Goal: Task Accomplishment & Management: Manage account settings

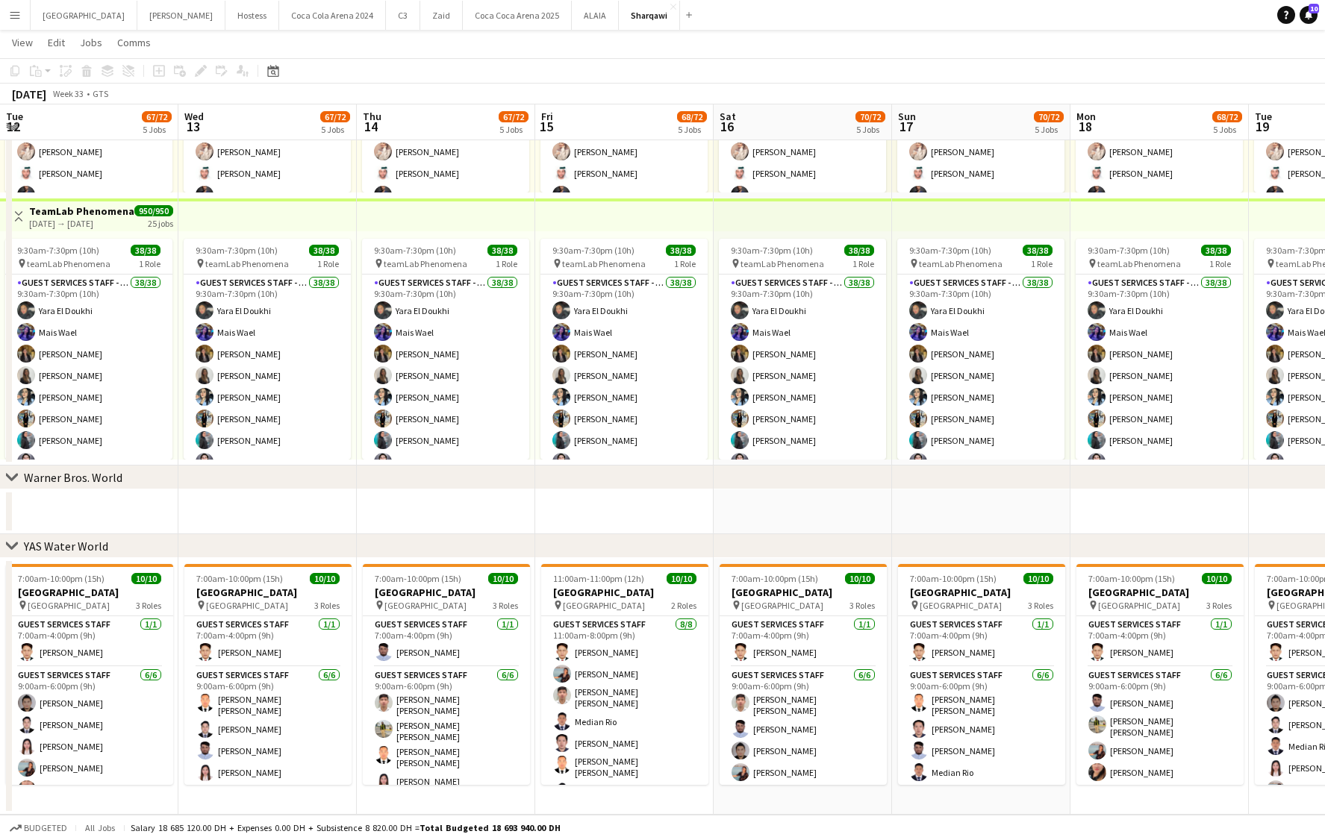
scroll to position [75, 0]
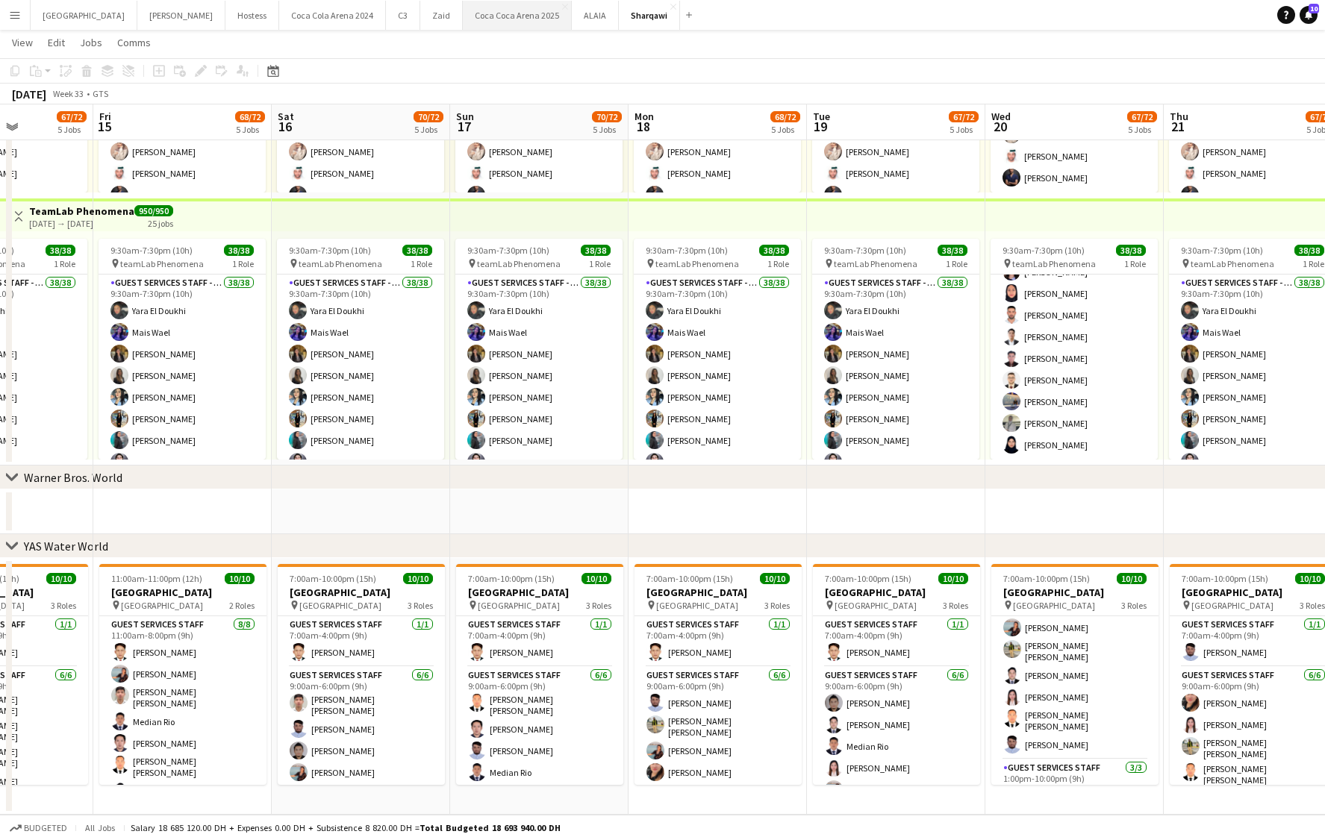
click at [463, 21] on button "[GEOGRAPHIC_DATA] 2025 Close" at bounding box center [517, 15] width 109 height 29
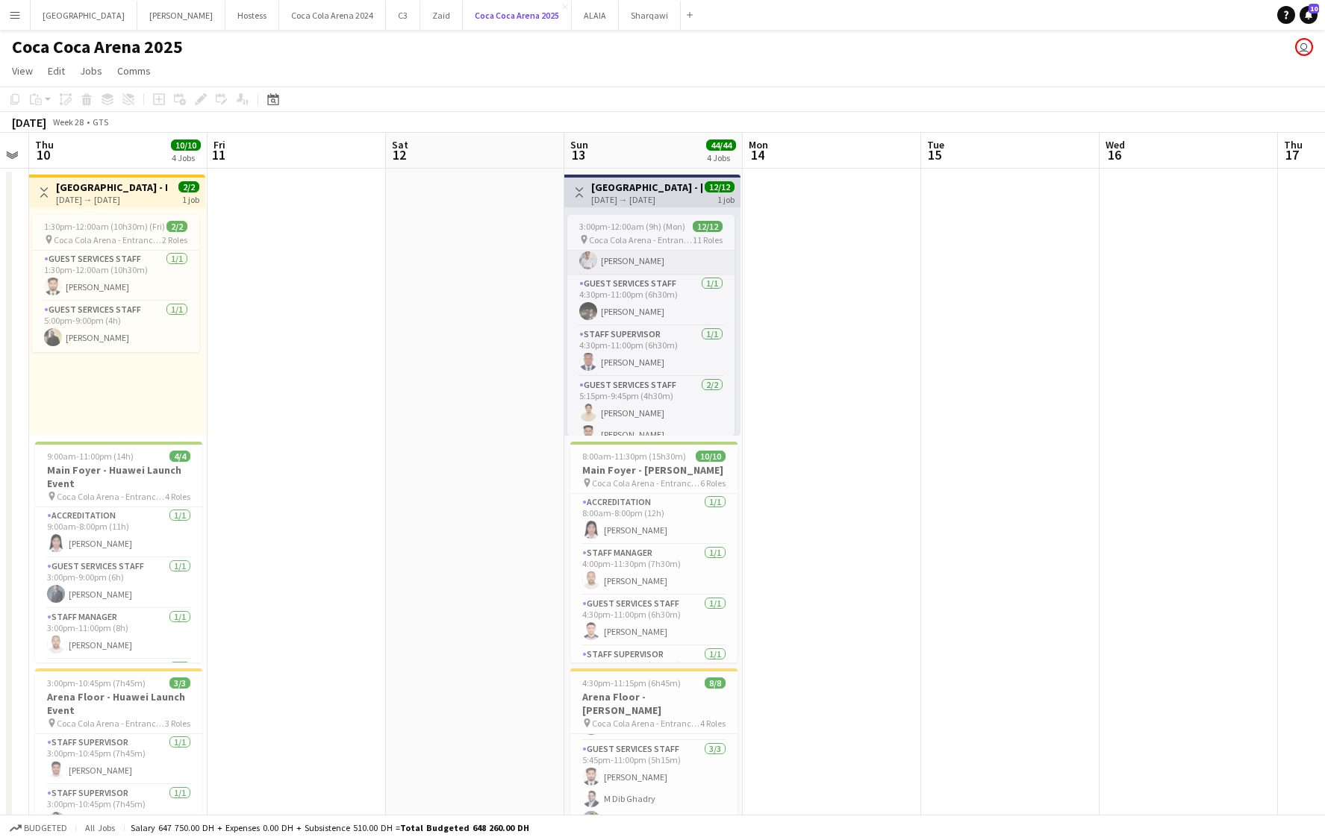
scroll to position [290, 0]
click at [610, 302] on app-card-role "Guest Services Staff [DATE] 4:30pm-11:00pm (6h30m) [PERSON_NAME]" at bounding box center [650, 294] width 167 height 51
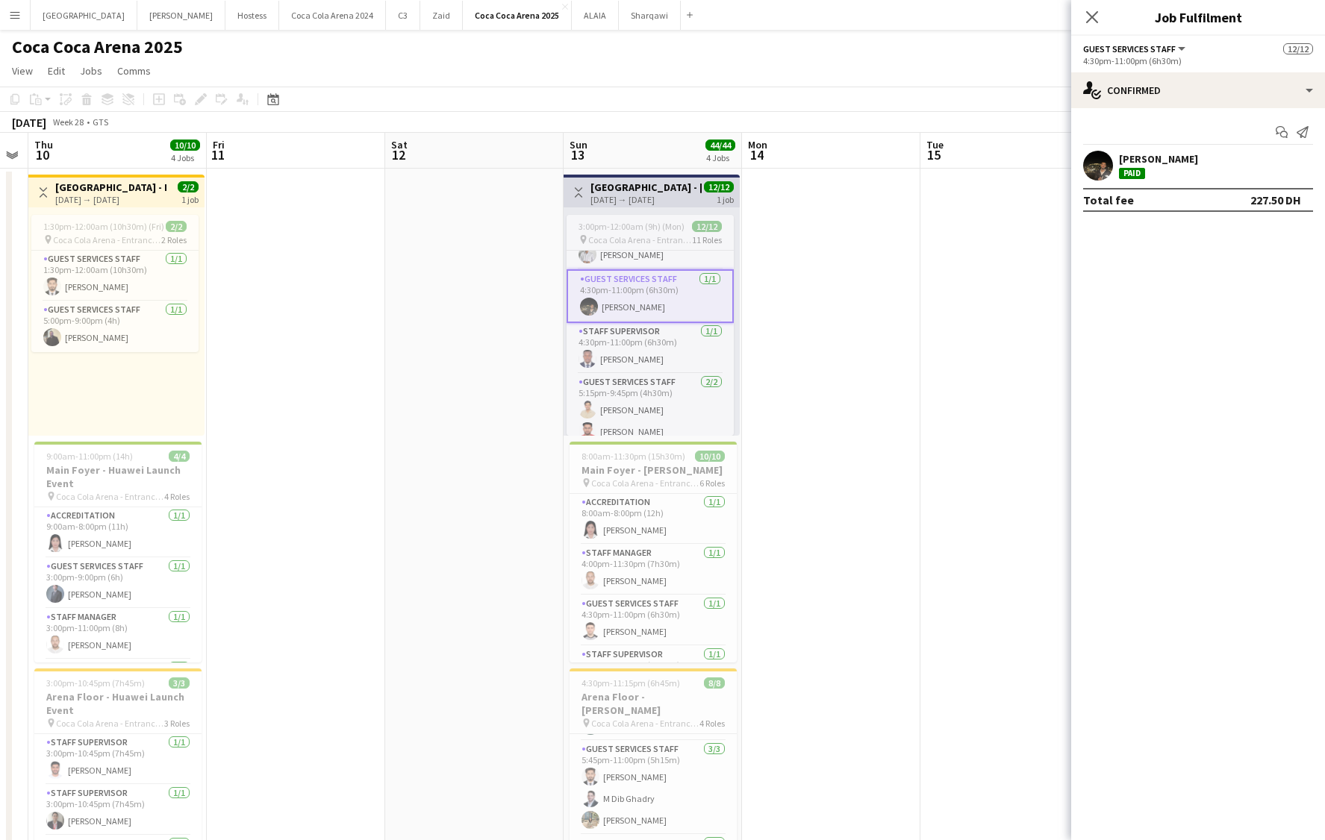
click at [1106, 175] on app-user-avatar at bounding box center [1098, 166] width 30 height 30
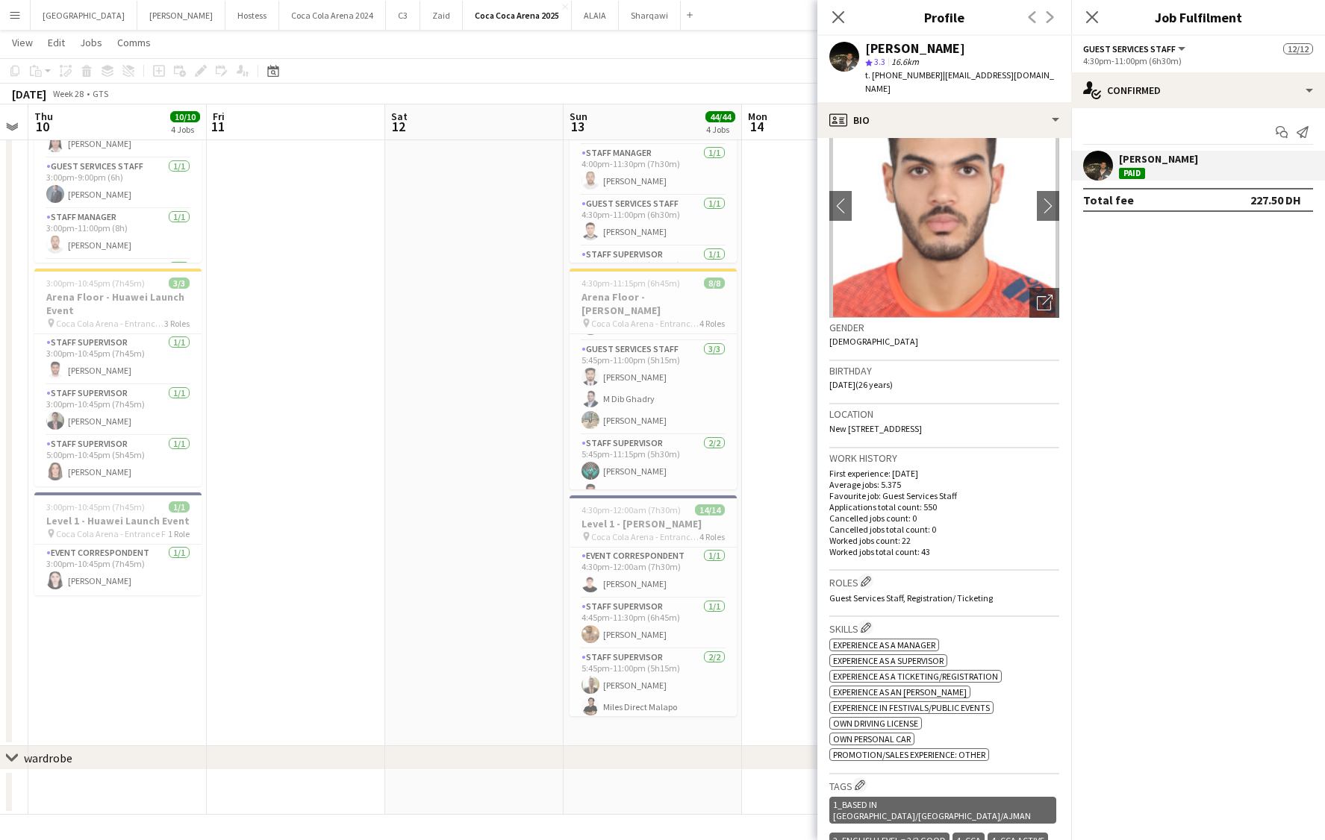
scroll to position [0, 0]
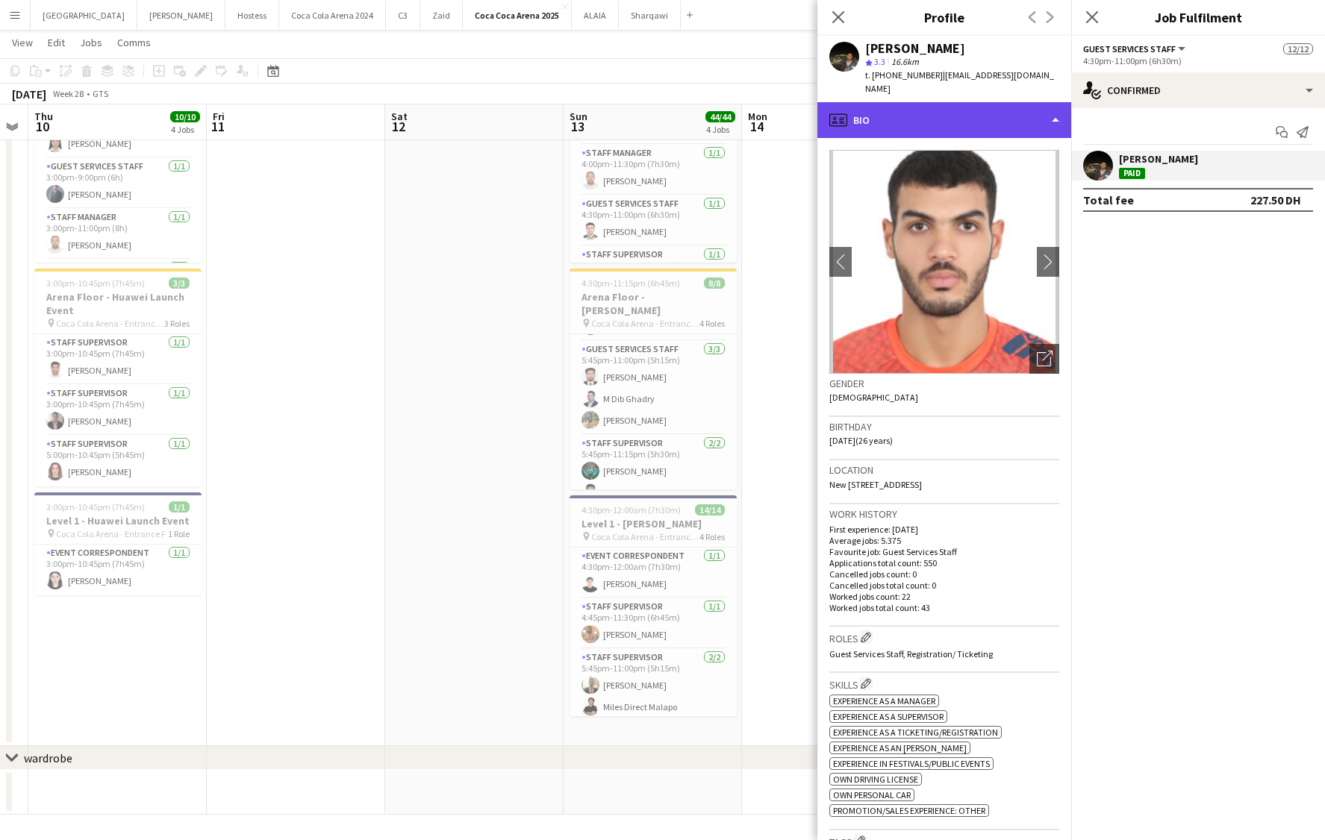
click at [891, 118] on div "profile Bio" at bounding box center [944, 120] width 254 height 36
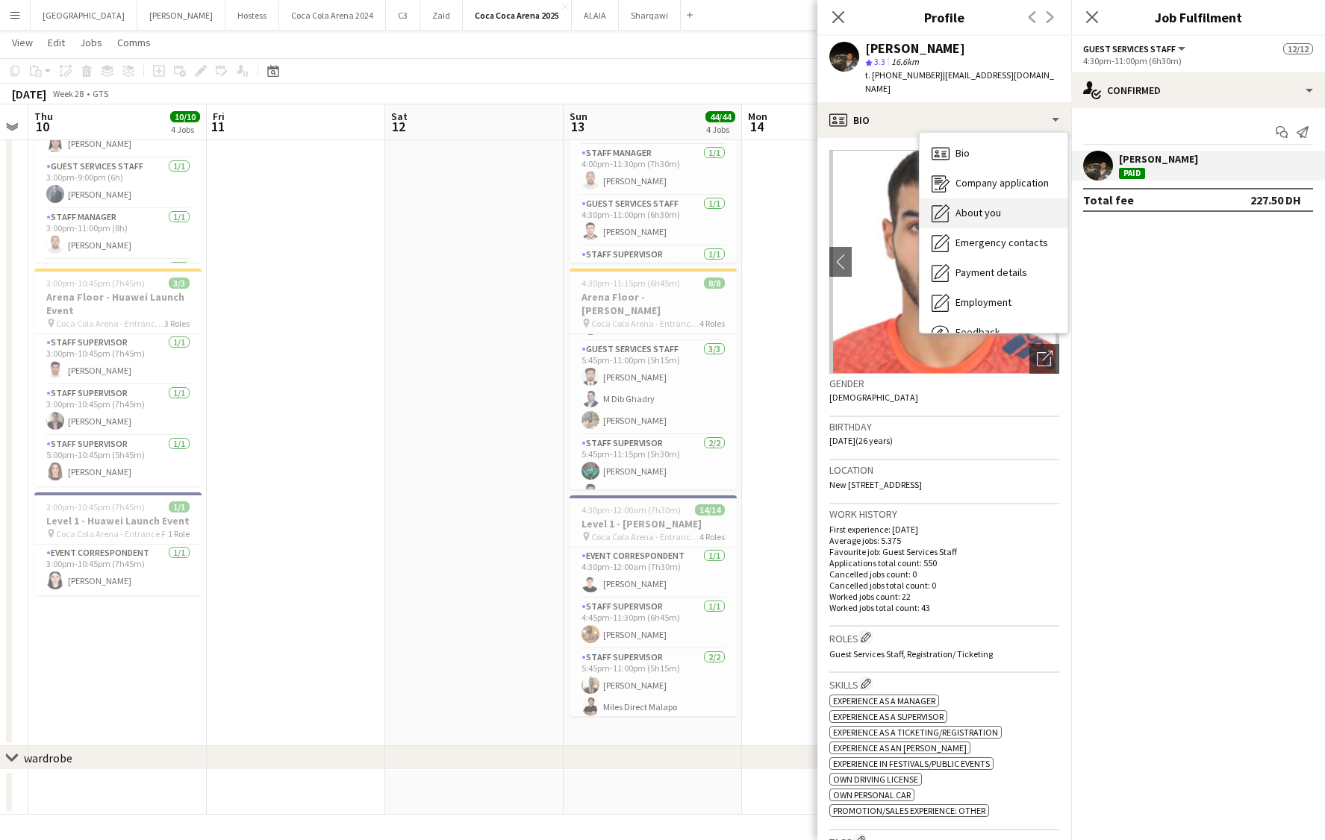
click at [981, 206] on span "About you" at bounding box center [978, 212] width 46 height 13
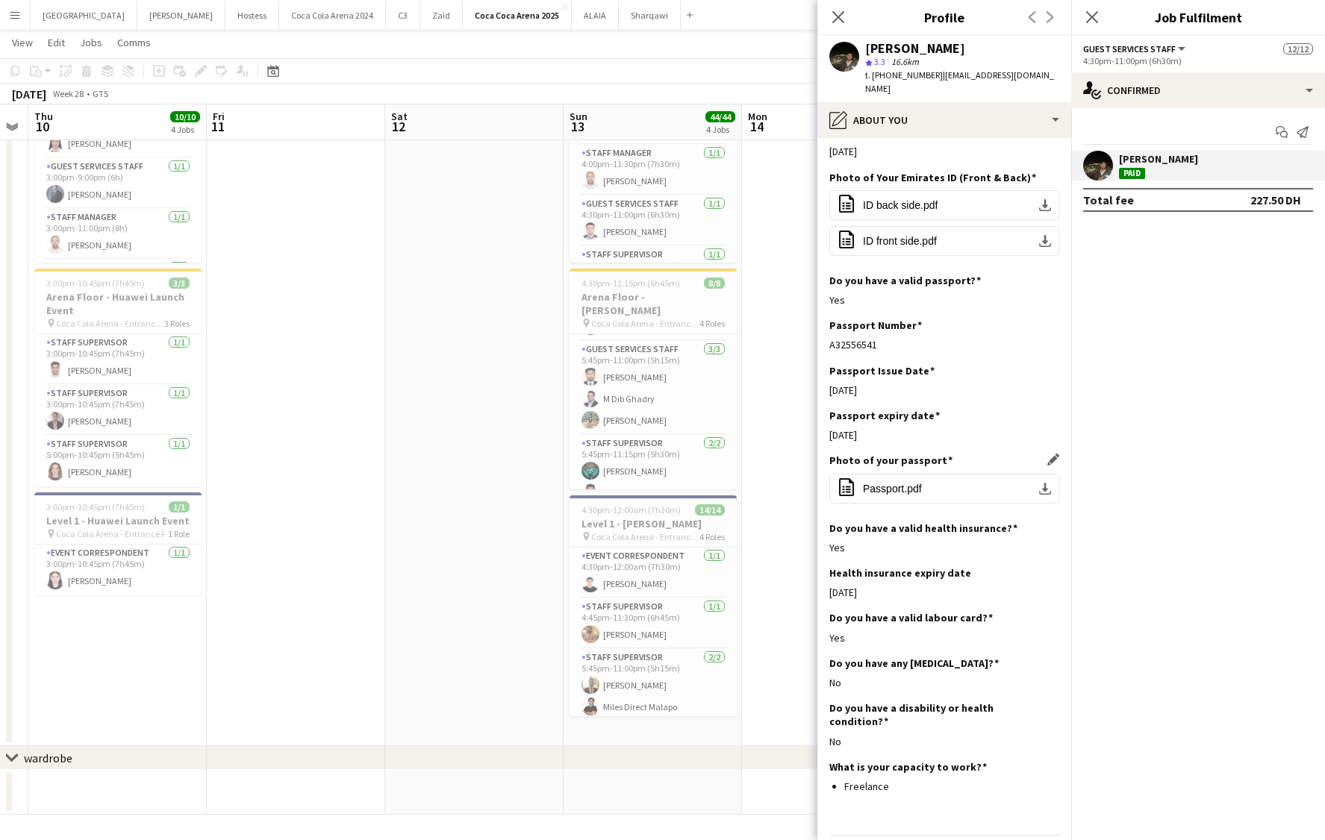
scroll to position [654, 0]
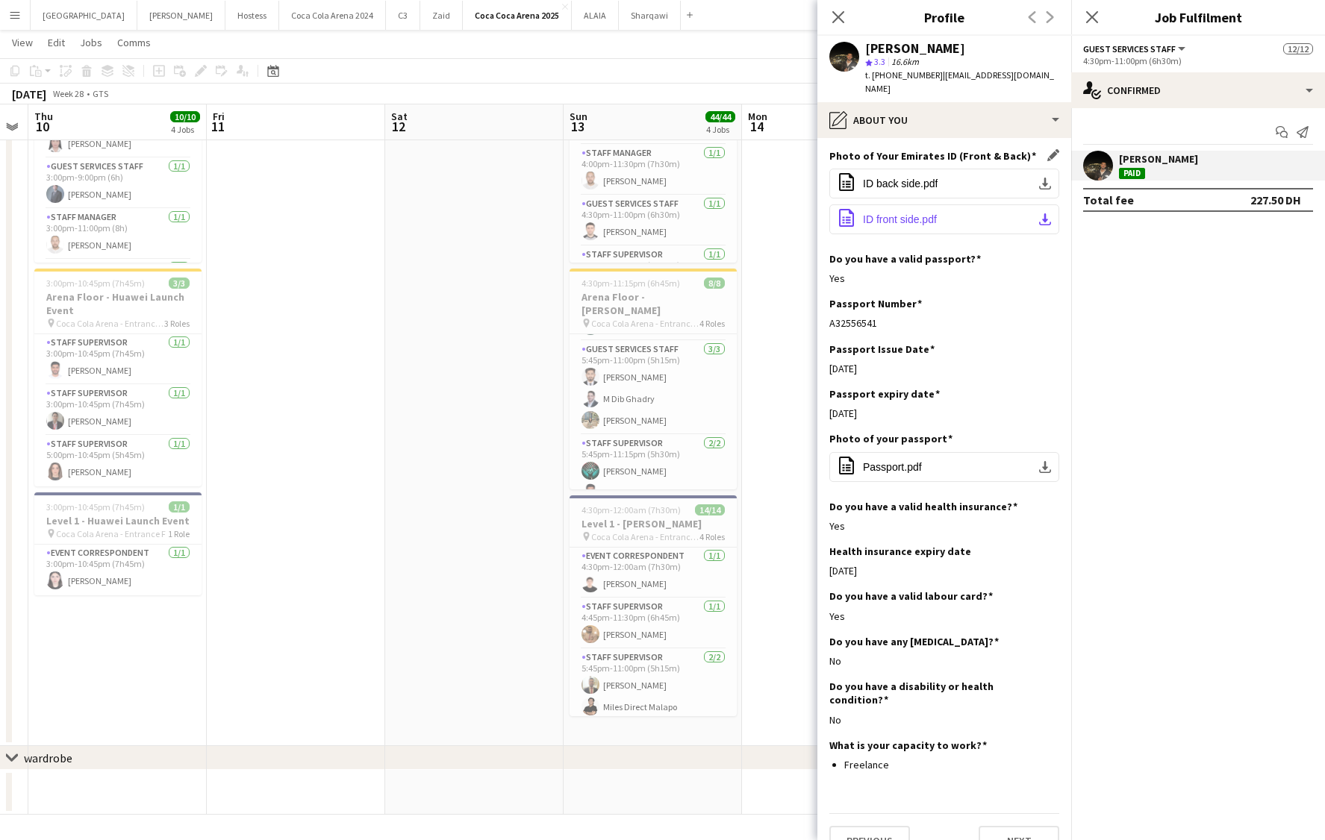
click at [925, 213] on span "ID front side.pdf" at bounding box center [900, 219] width 74 height 12
click at [840, 14] on icon at bounding box center [838, 17] width 14 height 14
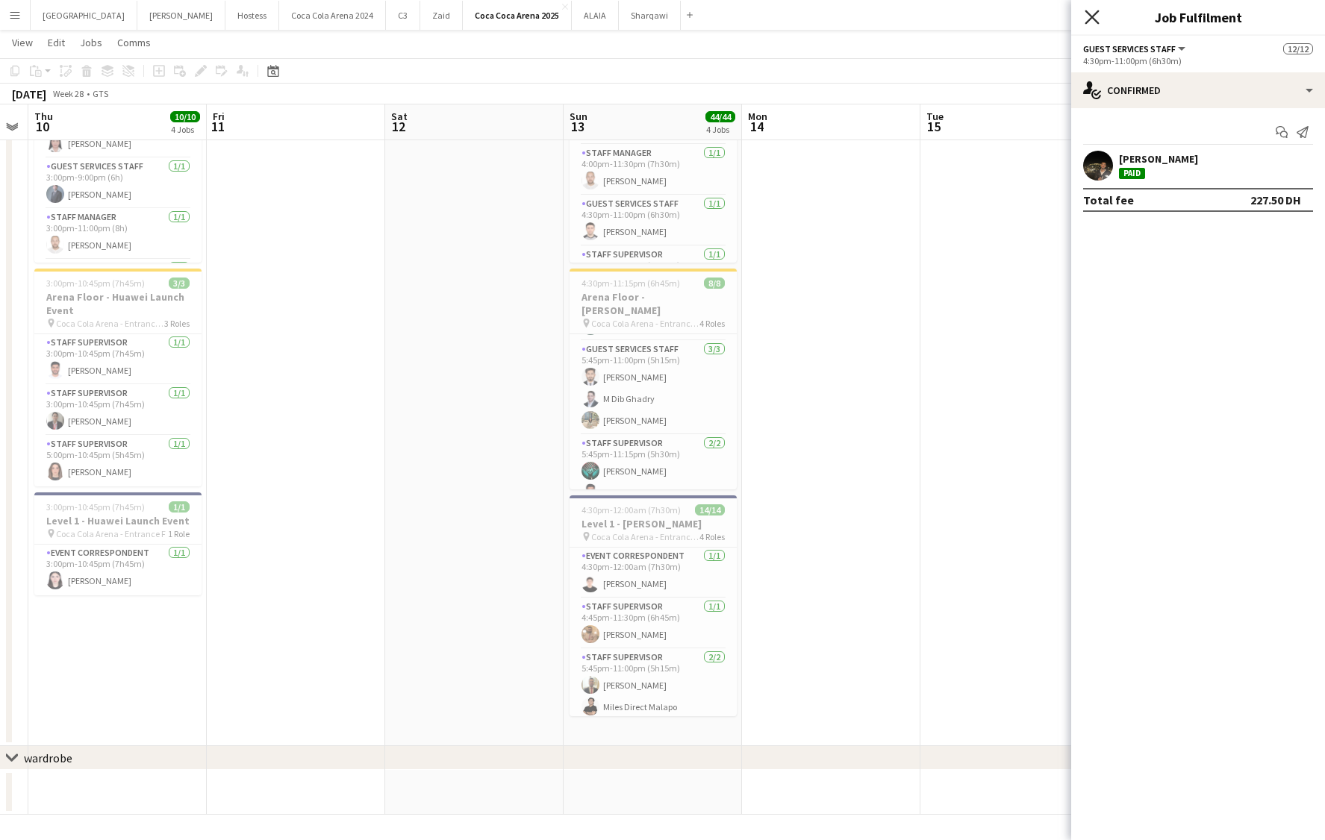
click at [1090, 18] on icon at bounding box center [1091, 17] width 14 height 14
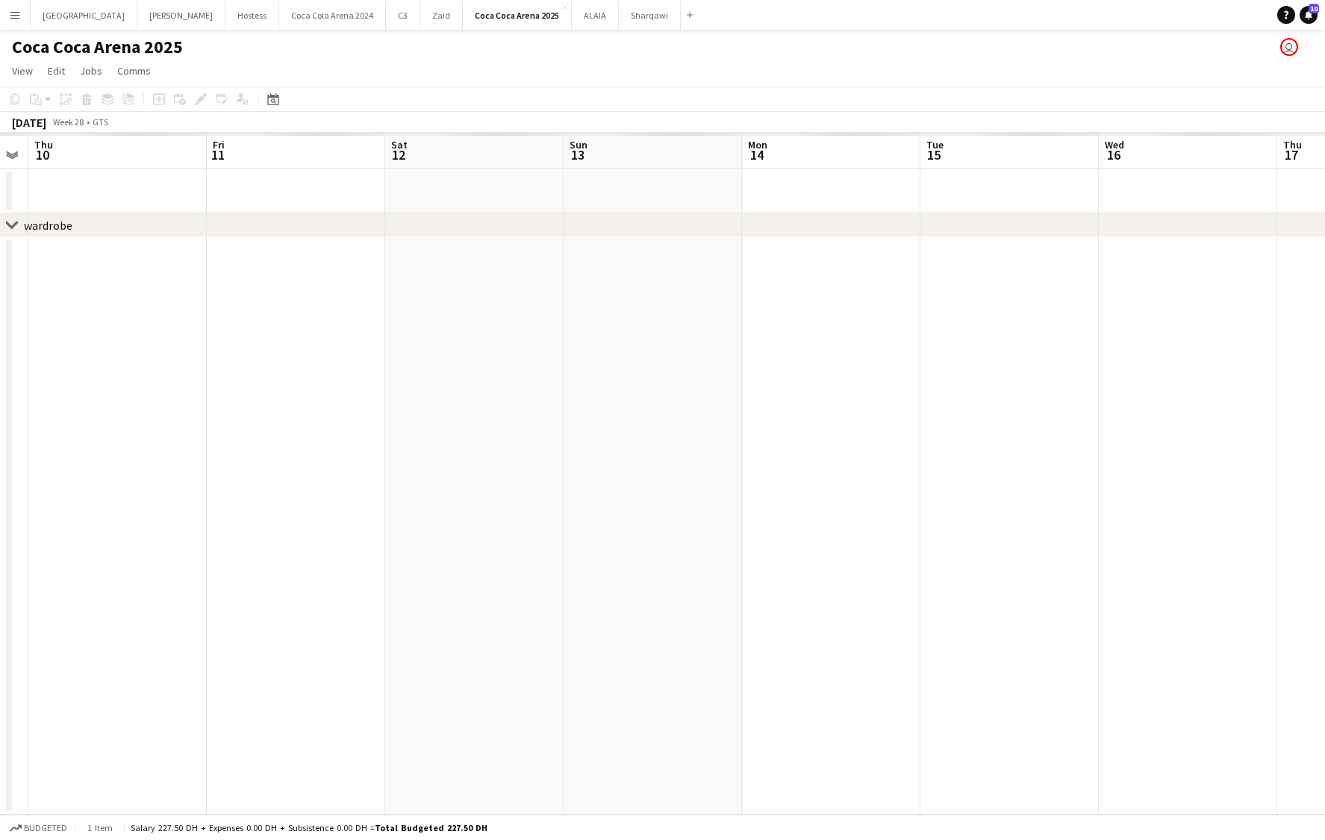
scroll to position [0, 0]
